Goal: Information Seeking & Learning: Learn about a topic

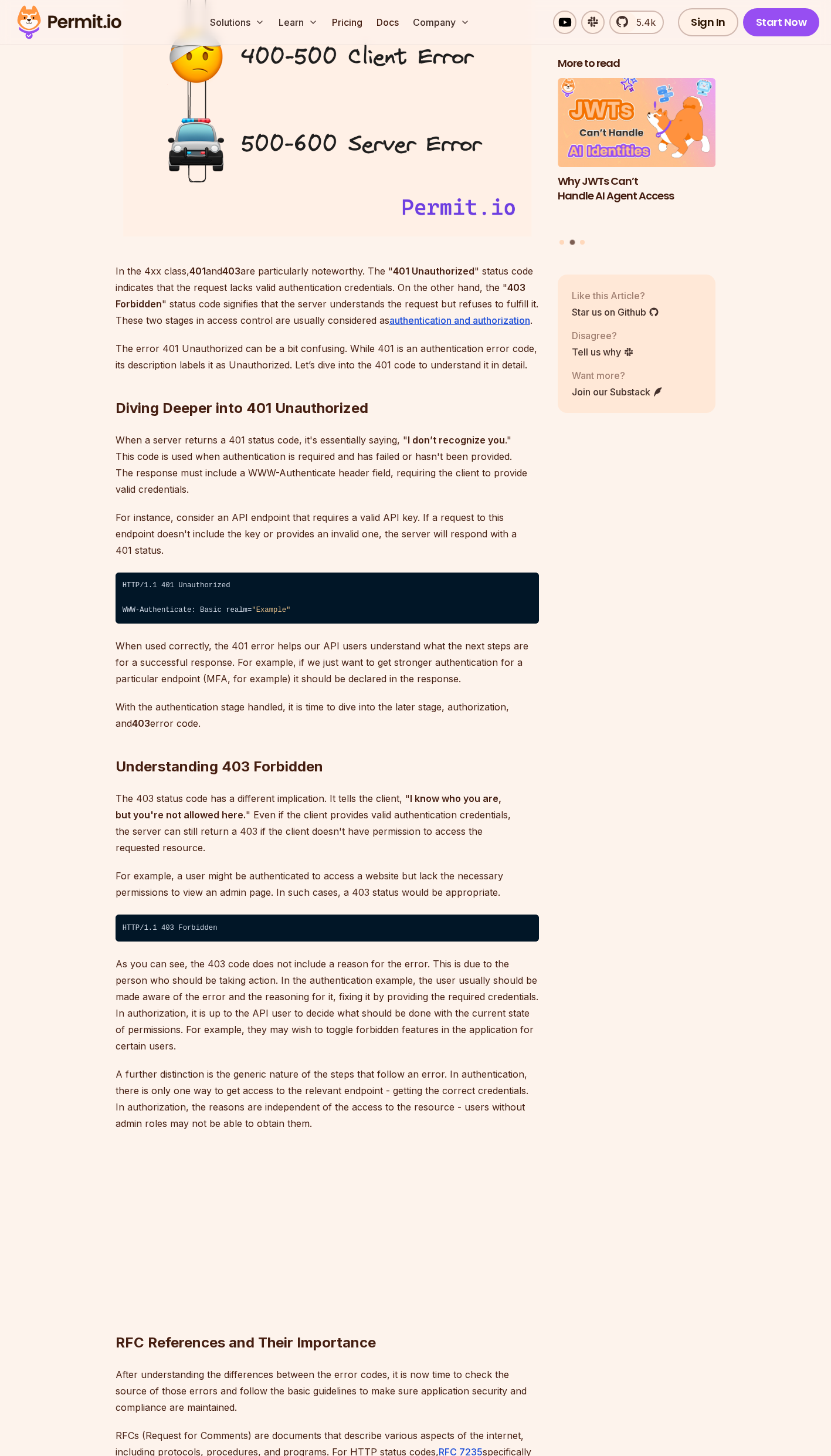
click at [373, 272] on p "In the 4xx class, 401 and 403 are particularly noteworthy. The " 401 Unauthoriz…" at bounding box center [328, 296] width 424 height 65
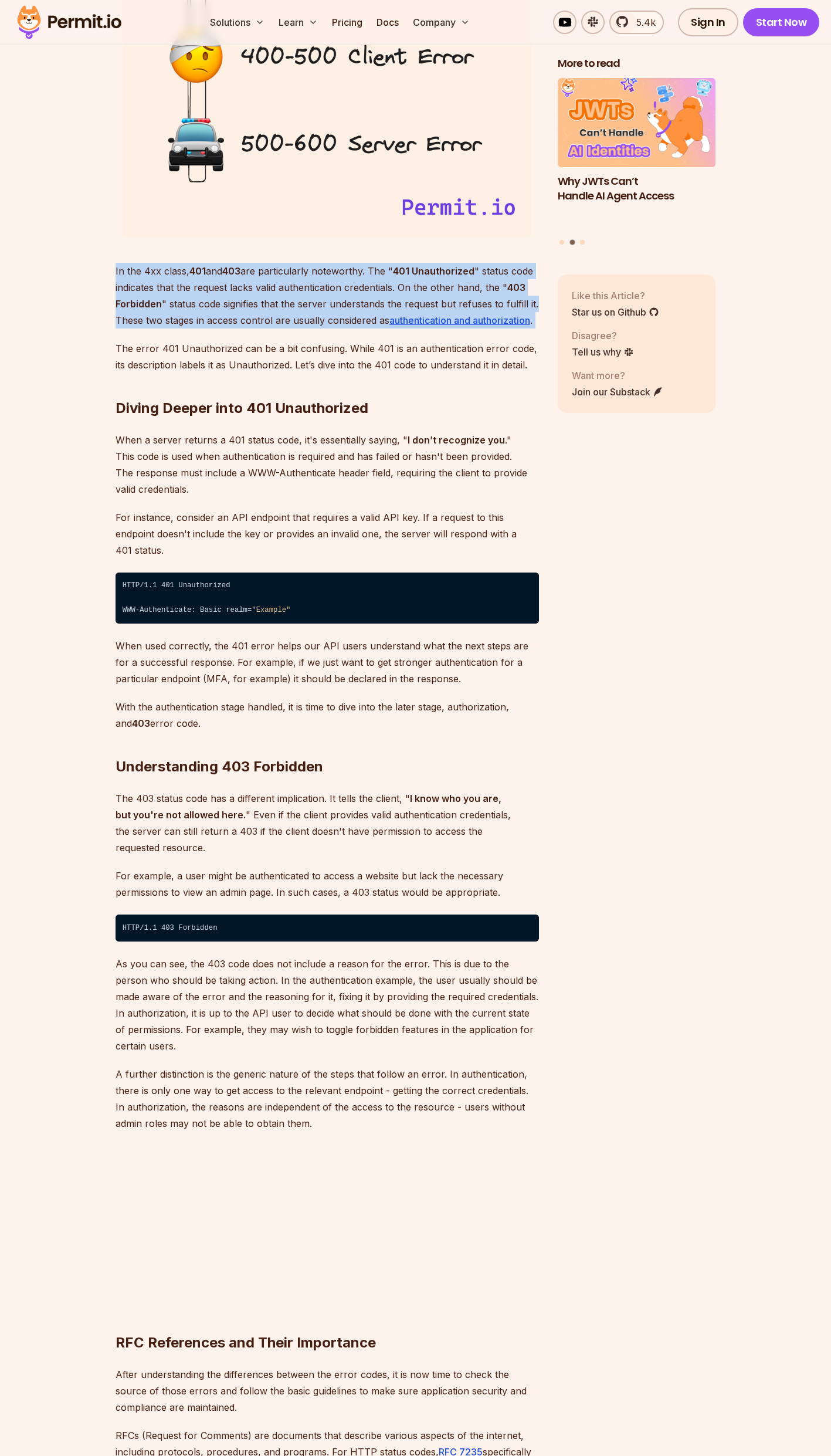
click at [373, 272] on p "In the 4xx class, 401 and 403 are particularly noteworthy. The " 401 Unauthoriz…" at bounding box center [328, 296] width 424 height 65
click at [211, 313] on p "In the 4xx class, 401 and 403 are particularly noteworthy. The " 401 Unauthoriz…" at bounding box center [328, 296] width 424 height 65
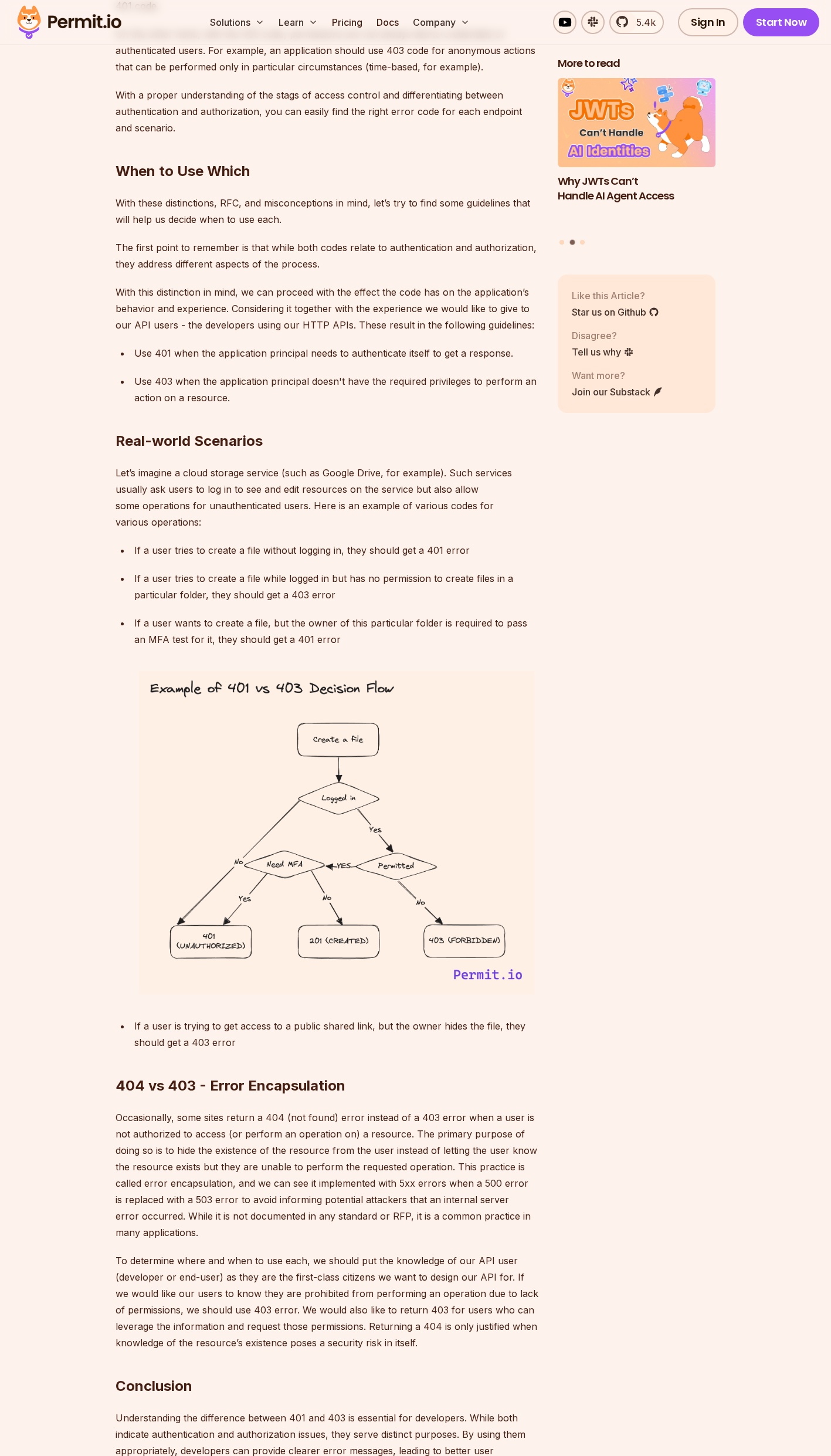
scroll to position [3520, 0]
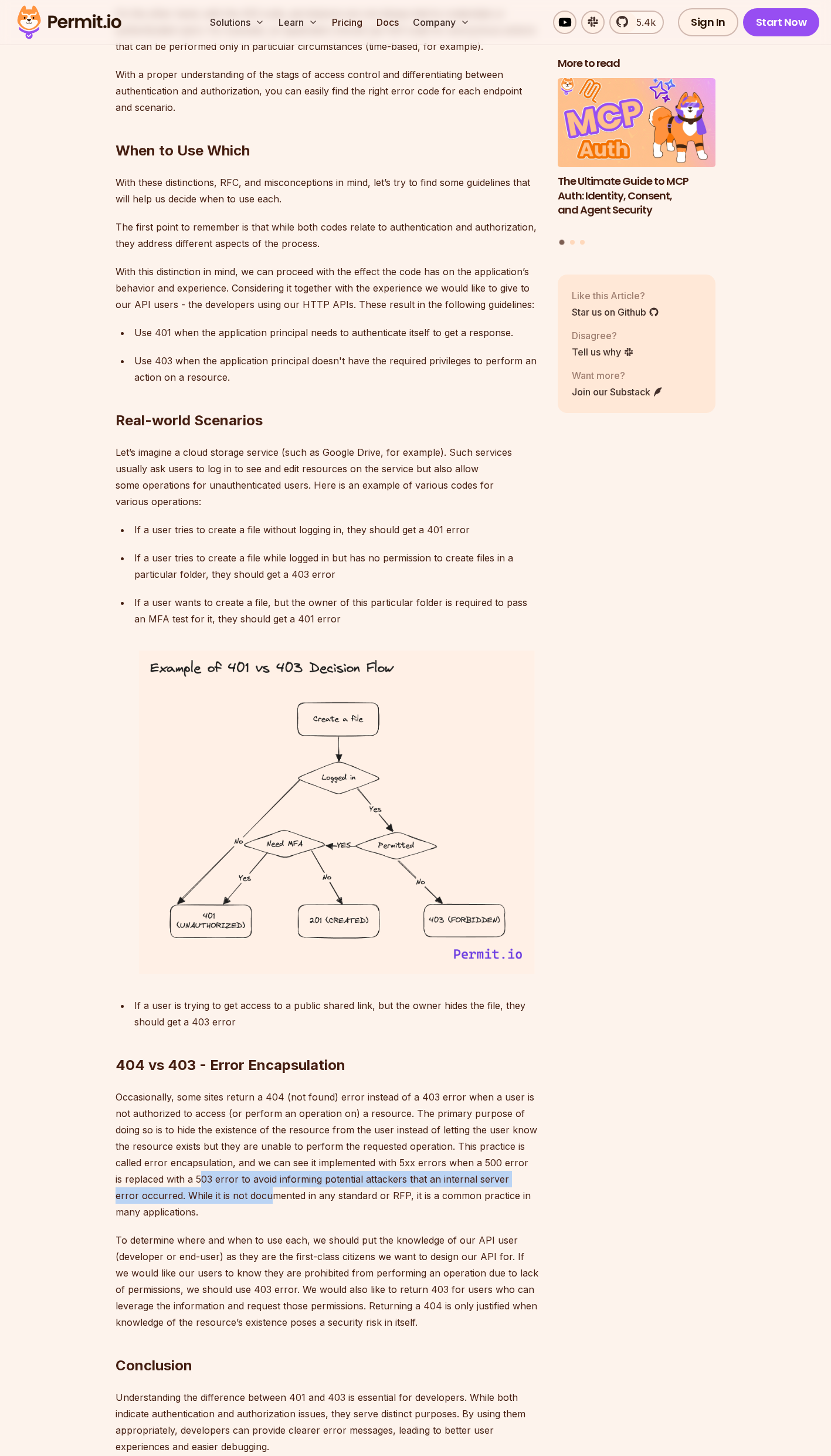
drag, startPoint x: 199, startPoint y: 1150, endPoint x: 272, endPoint y: 1170, distance: 75.7
click at [272, 1170] on p "Occasionally, some sites return a 404 (not found) error instead of a 403 error …" at bounding box center [328, 1154] width 424 height 132
drag, startPoint x: 272, startPoint y: 1170, endPoint x: 272, endPoint y: 1178, distance: 8.0
click at [272, 1178] on p "Occasionally, some sites return a 404 (not found) error instead of a 403 error …" at bounding box center [328, 1154] width 424 height 132
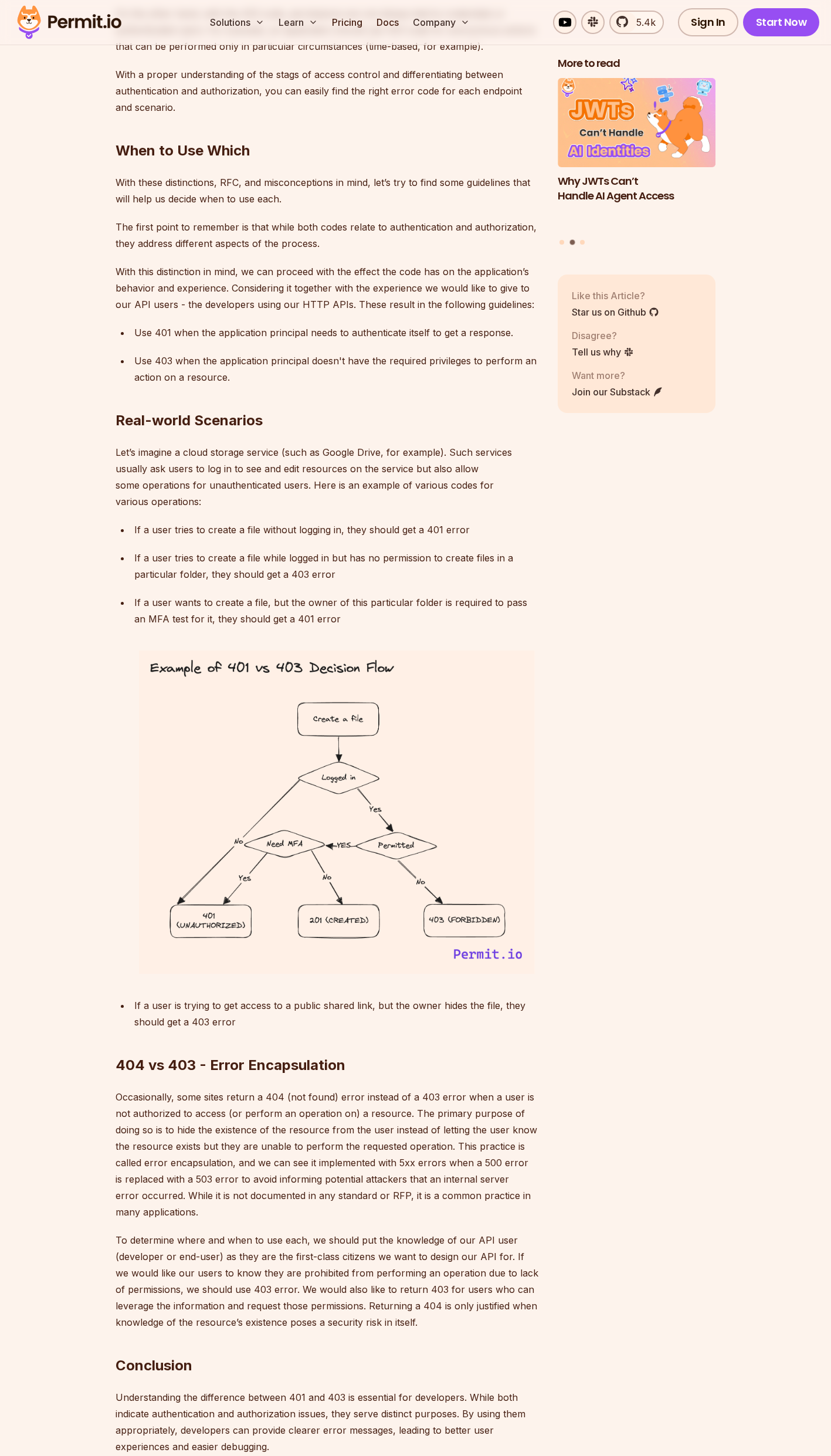
click at [208, 1149] on p "Occasionally, some sites return a 404 (not found) error instead of a 403 error …" at bounding box center [328, 1154] width 424 height 132
drag, startPoint x: 208, startPoint y: 1149, endPoint x: 251, endPoint y: 1166, distance: 46.2
click at [251, 1166] on p "Occasionally, some sites return a 404 (not found) error instead of a 403 error …" at bounding box center [328, 1154] width 424 height 132
drag, startPoint x: 232, startPoint y: 1162, endPoint x: 279, endPoint y: 1178, distance: 49.6
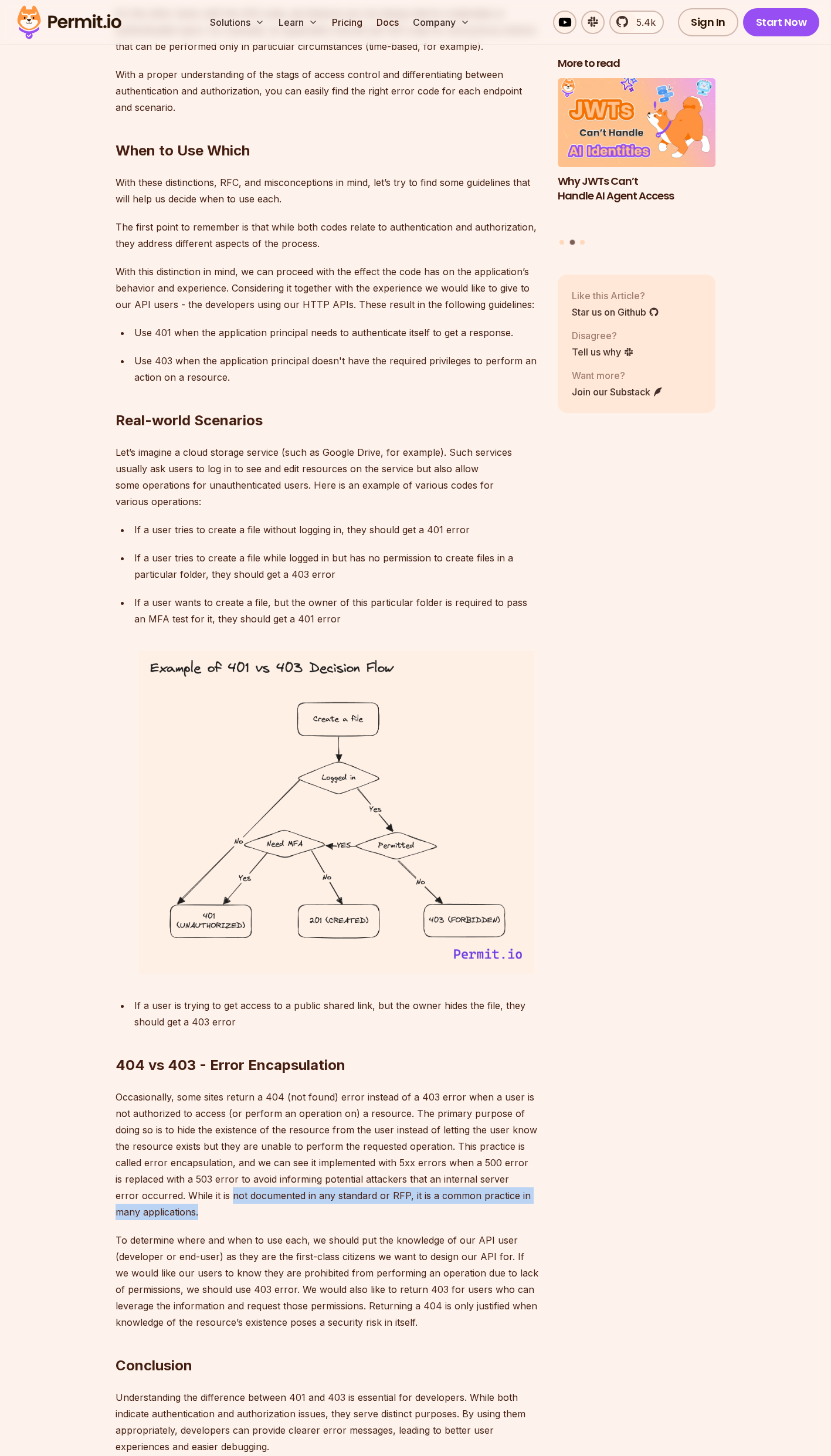
click at [279, 1178] on p "Occasionally, some sites return a 404 (not found) error instead of a 403 error …" at bounding box center [328, 1154] width 424 height 132
drag, startPoint x: 279, startPoint y: 1178, endPoint x: 240, endPoint y: 1198, distance: 43.8
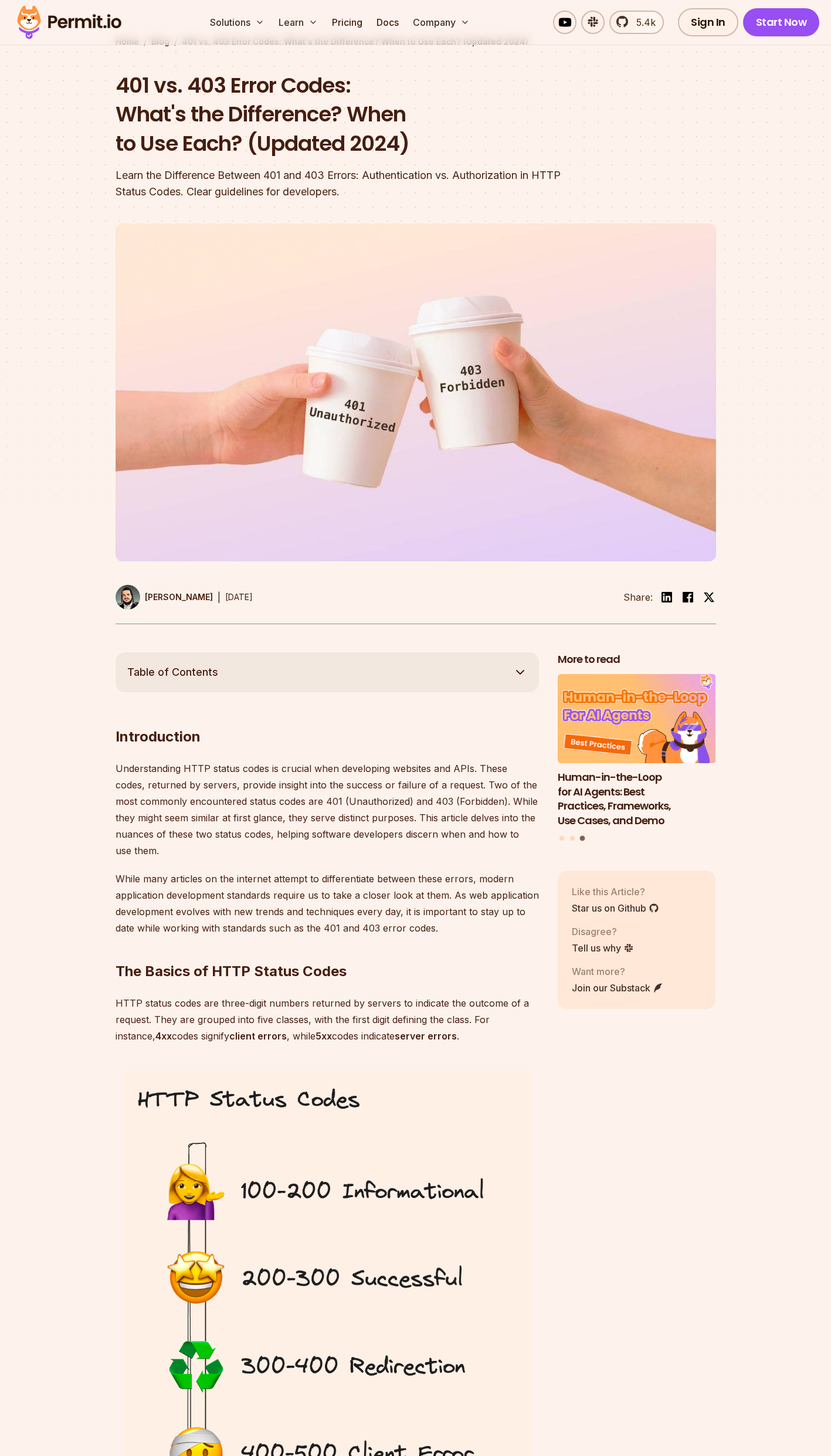
scroll to position [0, 0]
